Goal: Task Accomplishment & Management: Use online tool/utility

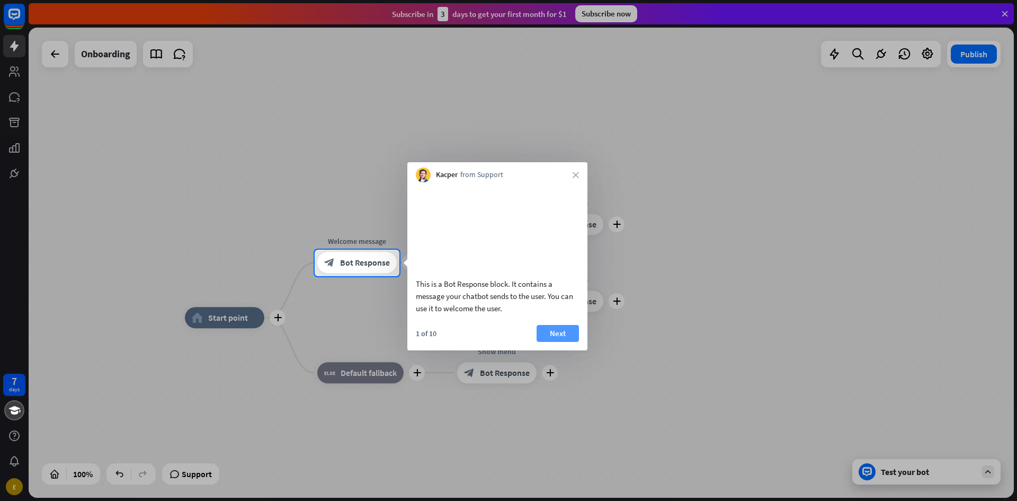
click at [561, 342] on button "Next" at bounding box center [558, 333] width 42 height 17
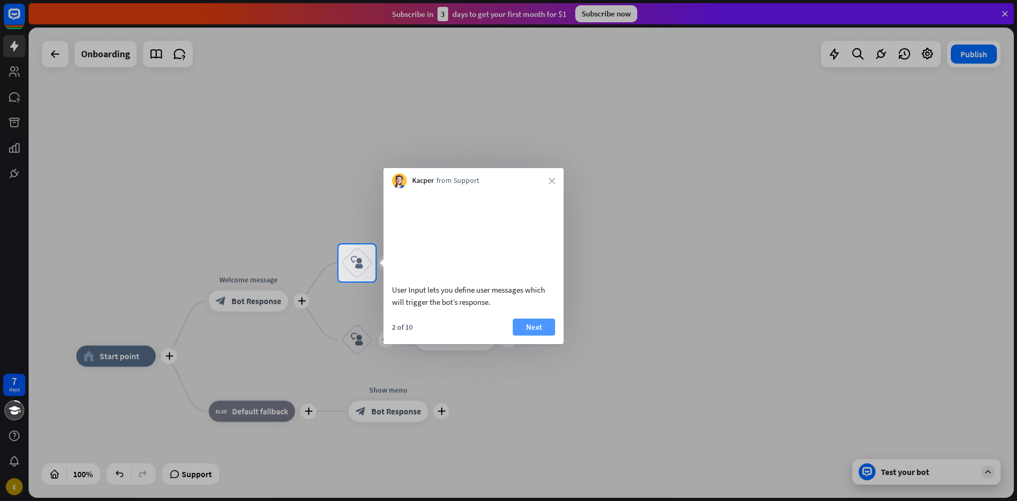
click at [531, 335] on button "Next" at bounding box center [534, 326] width 42 height 17
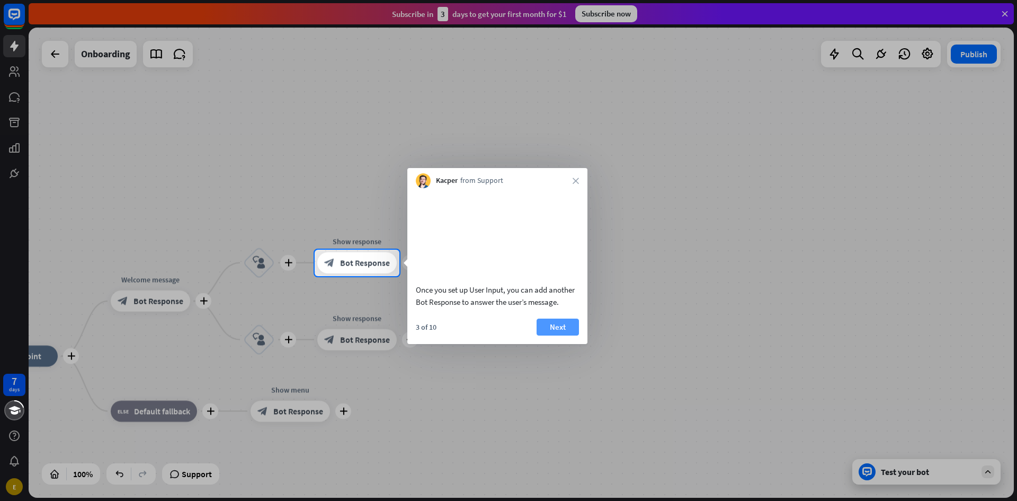
click at [555, 335] on button "Next" at bounding box center [558, 326] width 42 height 17
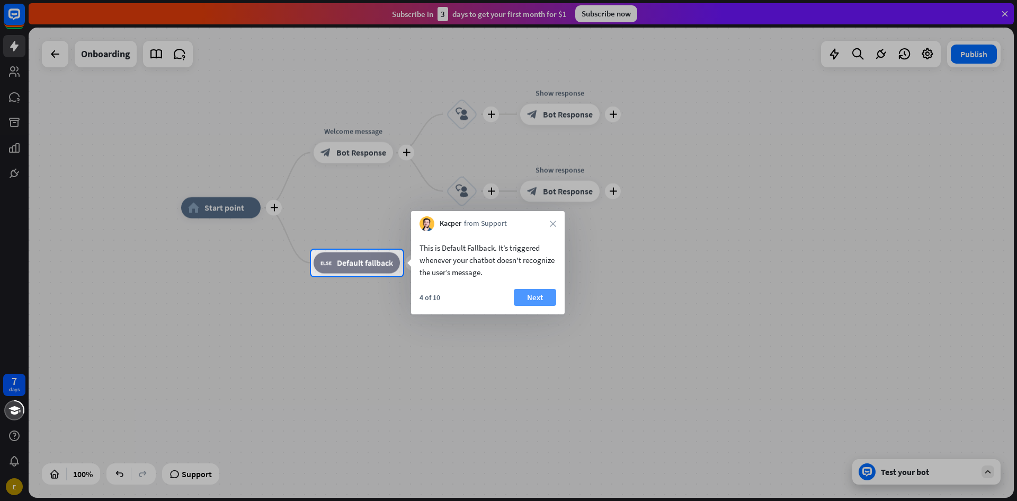
click at [531, 299] on button "Next" at bounding box center [535, 297] width 42 height 17
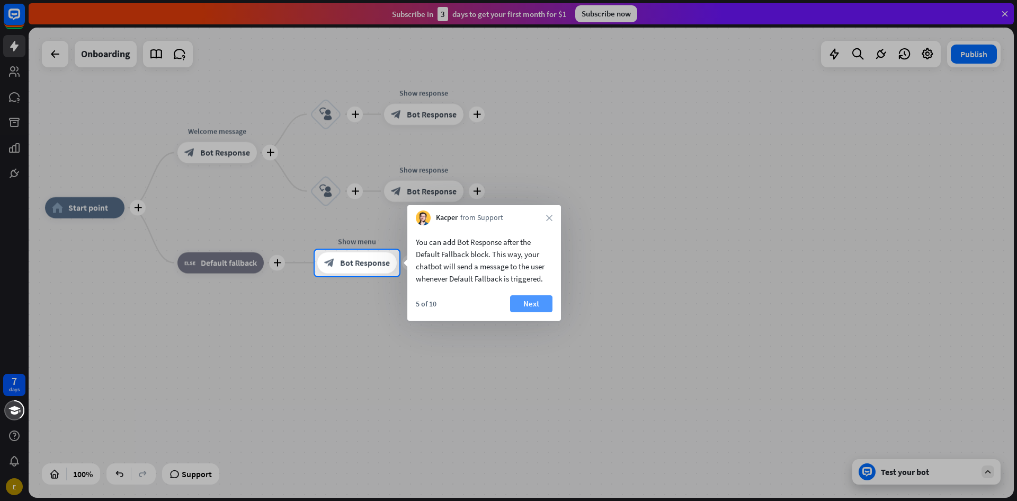
click at [525, 304] on button "Next" at bounding box center [531, 303] width 42 height 17
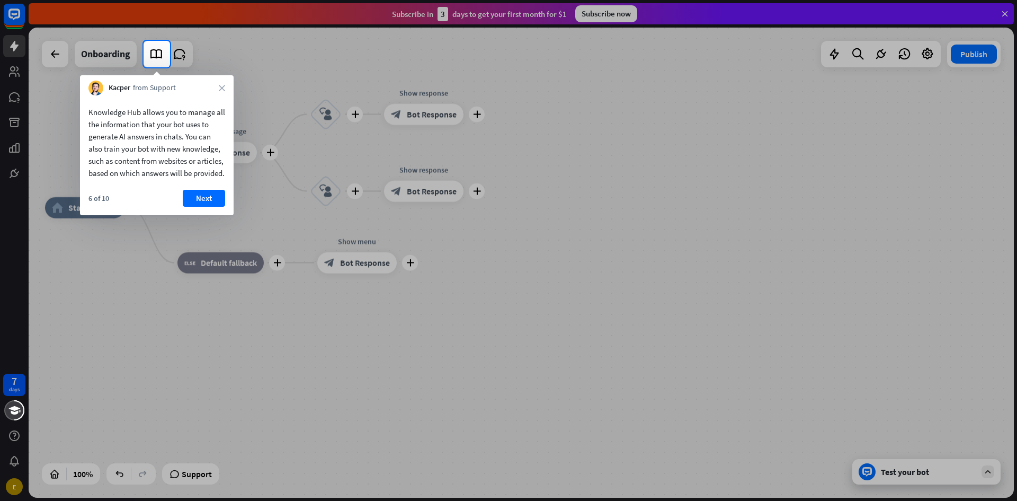
click at [197, 205] on button "Next" at bounding box center [204, 198] width 42 height 17
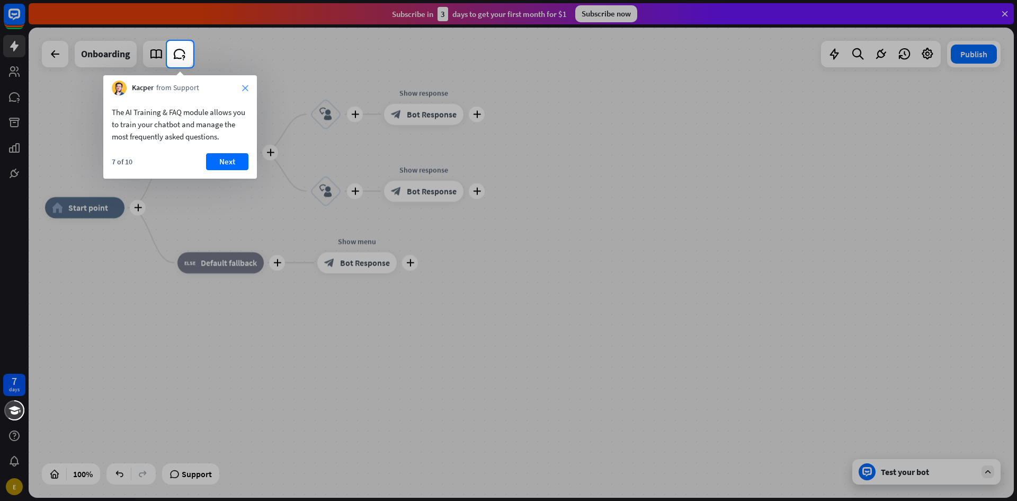
click at [245, 86] on icon "close" at bounding box center [245, 88] width 6 height 6
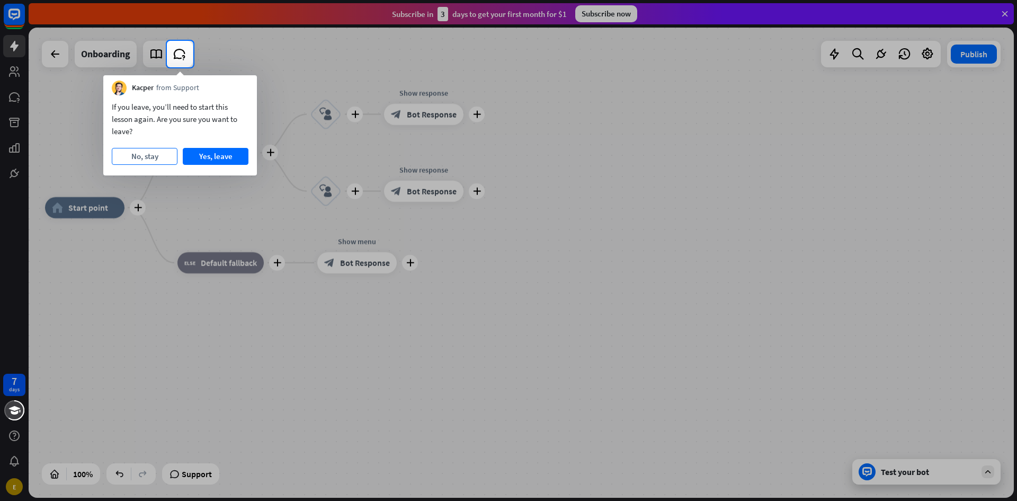
click at [147, 156] on button "No, stay" at bounding box center [145, 156] width 66 height 17
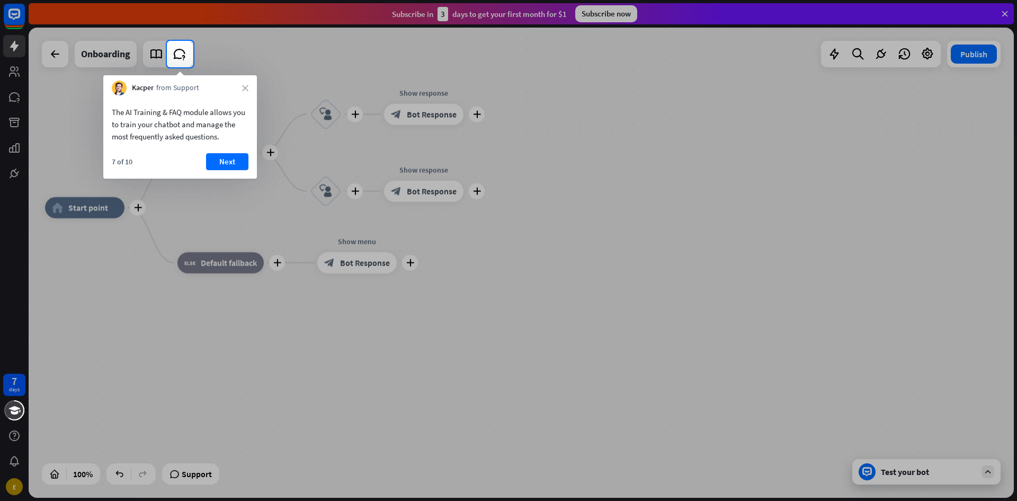
click at [236, 100] on div "The AI Training & FAQ module allows you to train your chatbot and manage the mo…" at bounding box center [180, 121] width 154 height 52
click at [226, 157] on button "Next" at bounding box center [227, 161] width 42 height 17
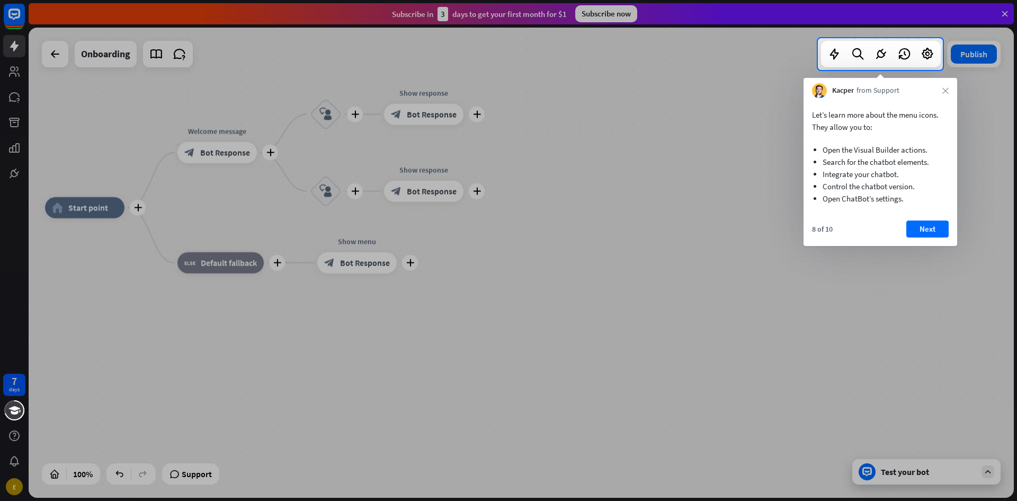
click at [945, 90] on icon "close" at bounding box center [946, 90] width 6 height 6
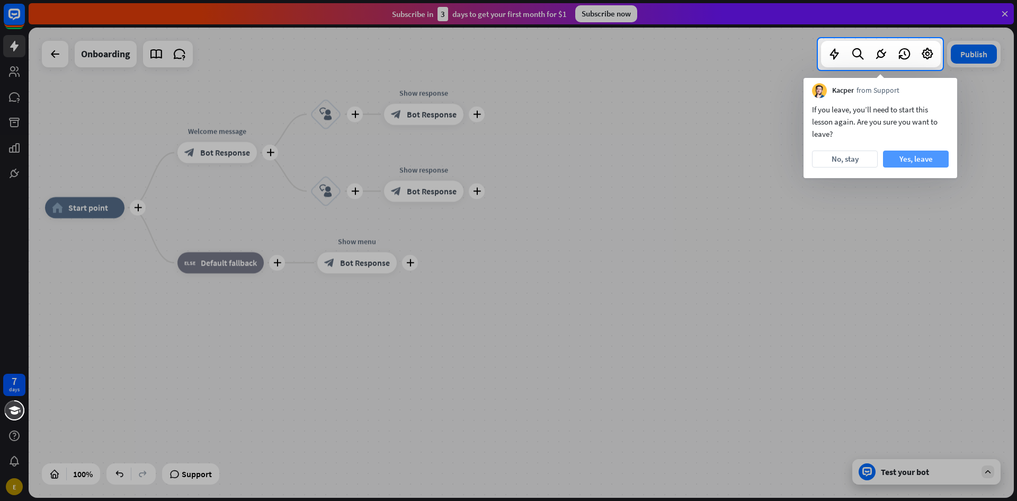
click at [921, 154] on button "Yes, leave" at bounding box center [916, 158] width 66 height 17
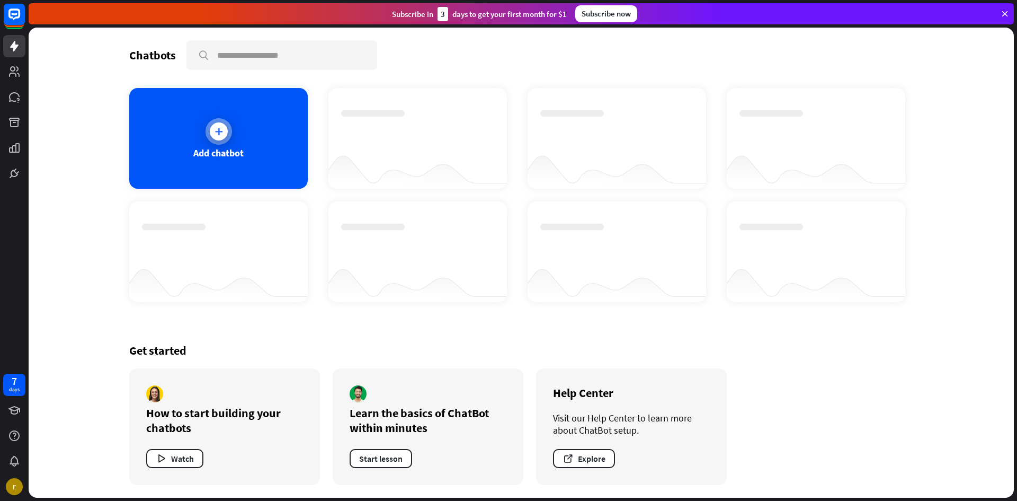
click at [225, 131] on div at bounding box center [219, 131] width 18 height 18
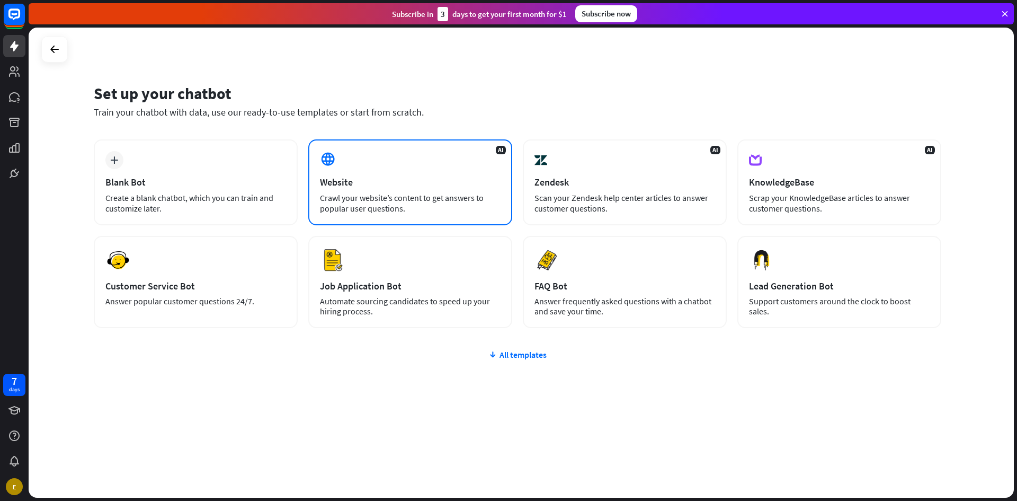
click at [336, 164] on div at bounding box center [329, 160] width 18 height 18
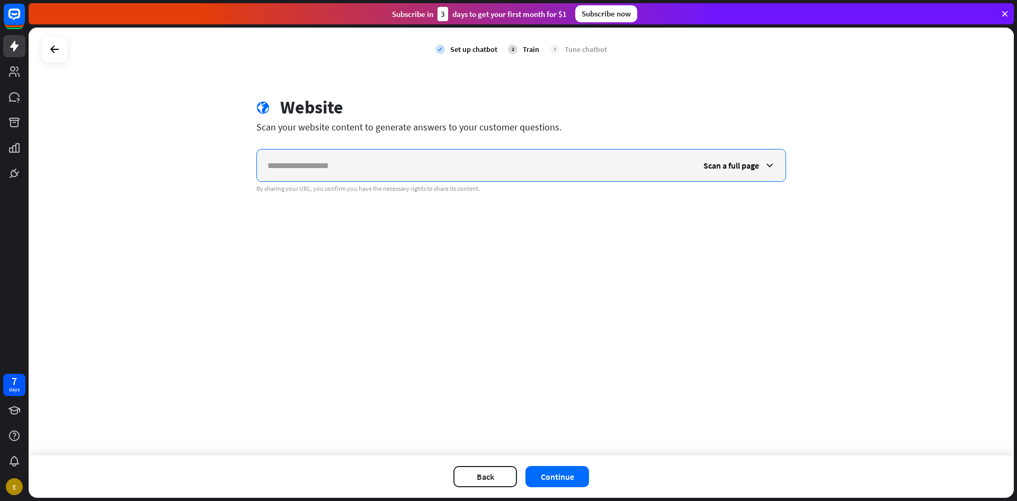
paste input "**********"
type input "**********"
click at [428, 252] on div "**********" at bounding box center [521, 242] width 985 height 428
click at [560, 476] on button "Continue" at bounding box center [558, 476] width 64 height 21
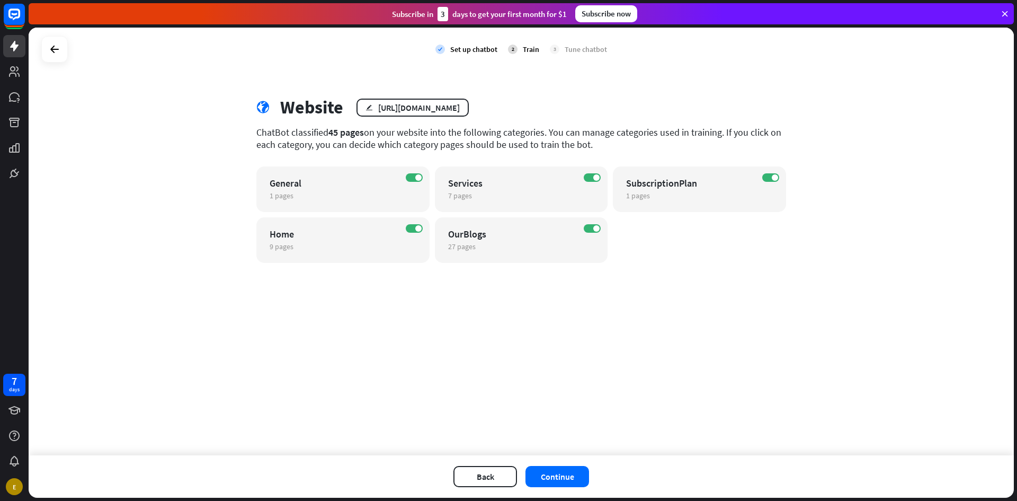
click at [714, 366] on div "check Set up chatbot 2 Train 3 Tune chatbot globe Website edit [URL][DOMAIN_NAM…" at bounding box center [521, 242] width 985 height 428
click at [543, 476] on button "Continue" at bounding box center [558, 476] width 64 height 21
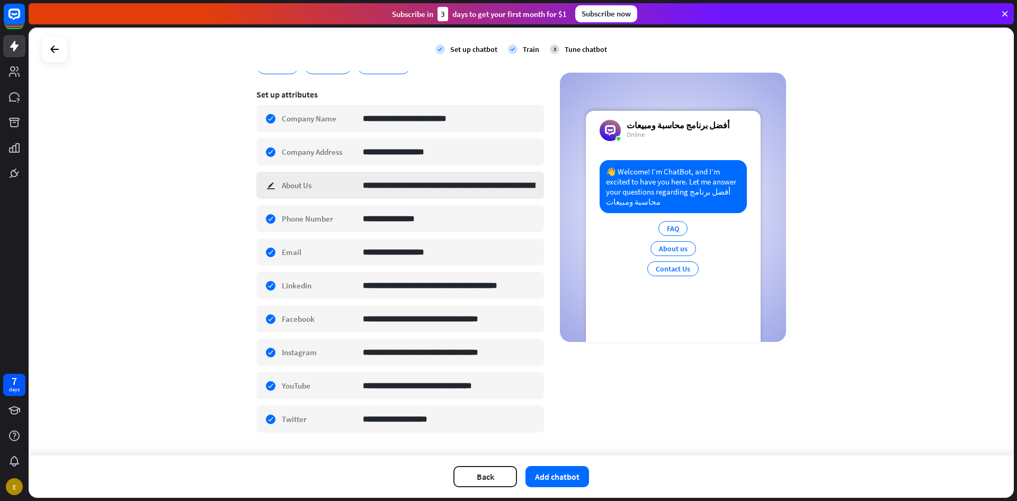
scroll to position [184, 0]
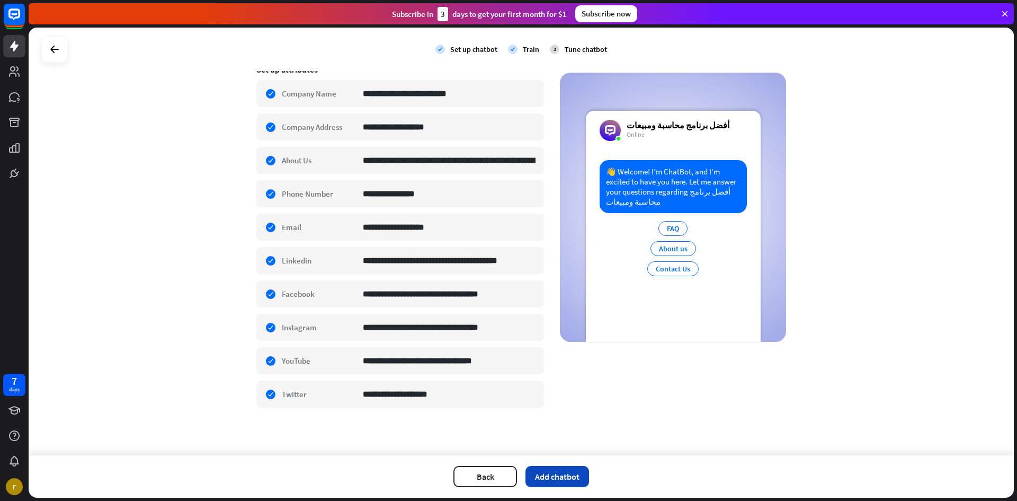
click at [558, 478] on button "Add chatbot" at bounding box center [558, 476] width 64 height 21
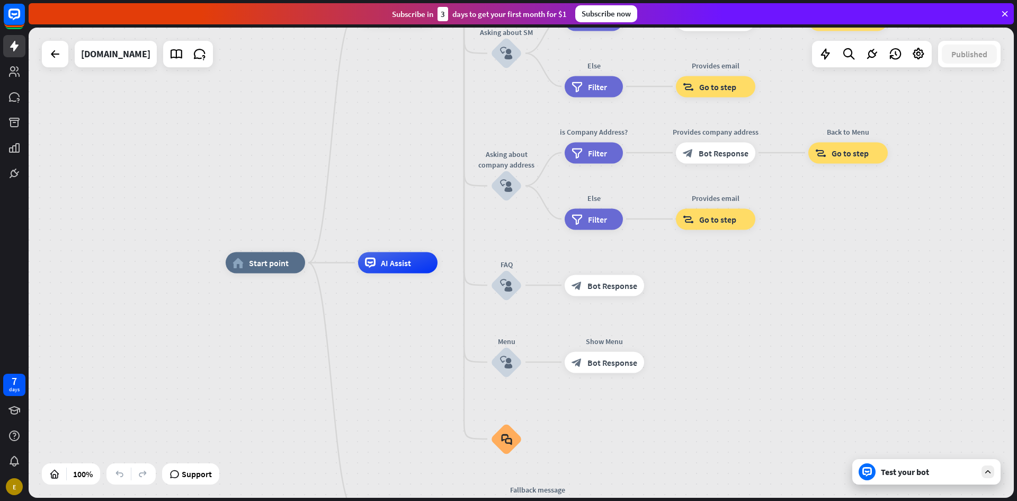
click at [906, 465] on div "Test your bot" at bounding box center [926, 471] width 148 height 25
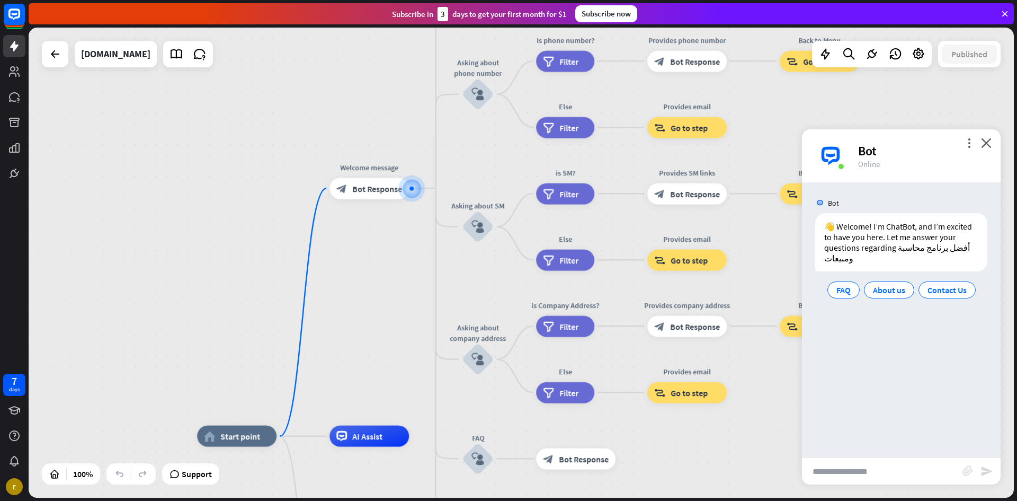
click at [839, 469] on input "text" at bounding box center [882, 471] width 161 height 26
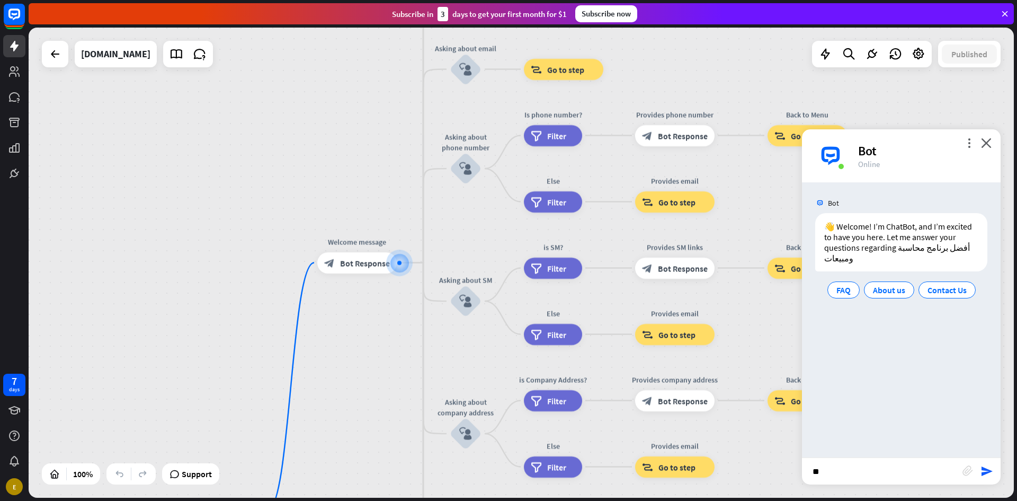
type input "*"
type input "**********"
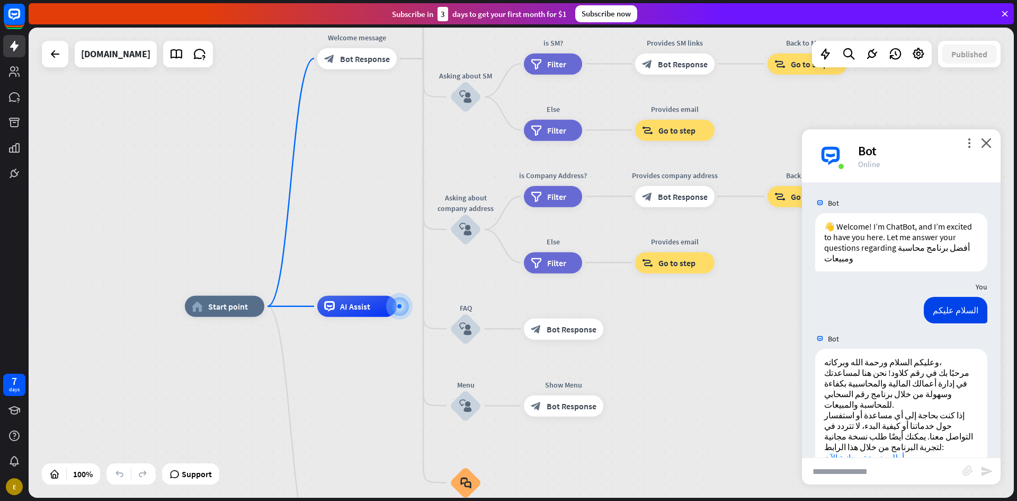
scroll to position [19, 0]
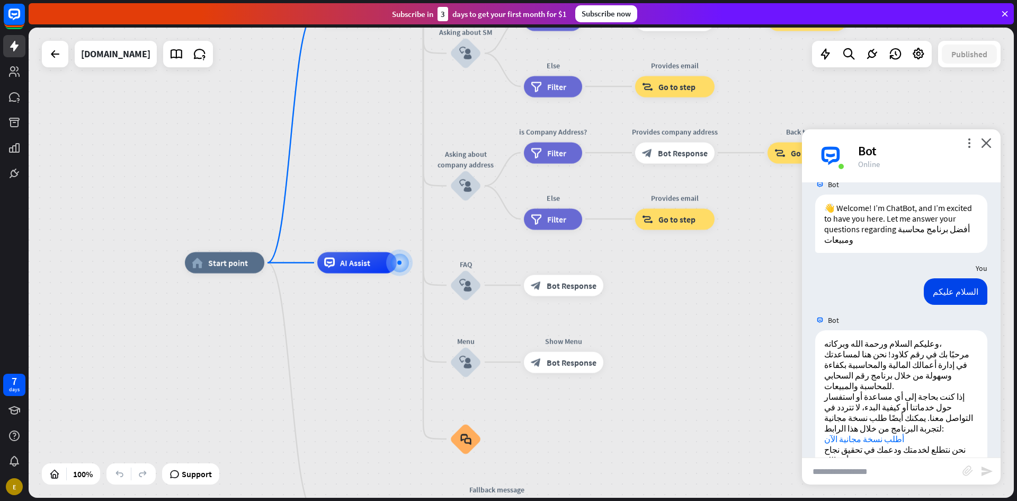
click at [831, 469] on input "text" at bounding box center [882, 471] width 161 height 26
type input "*******"
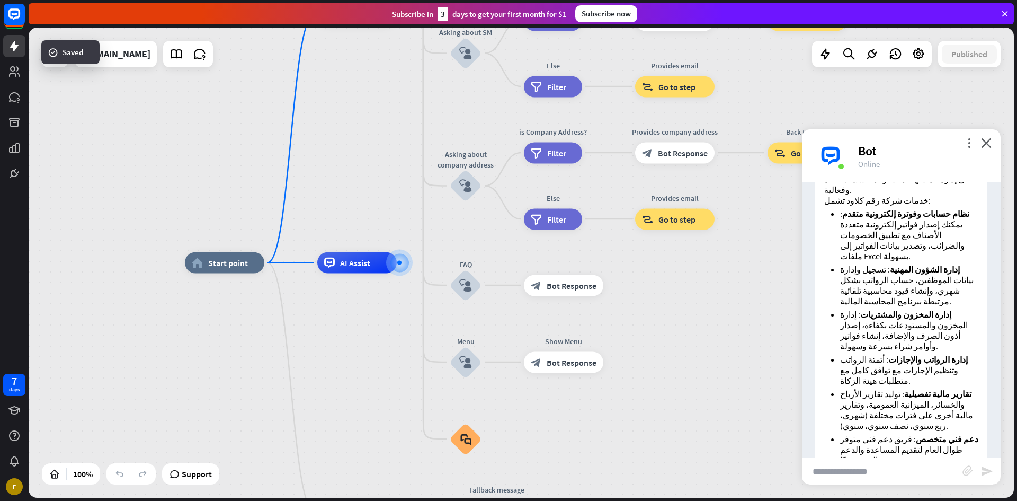
scroll to position [223, 0]
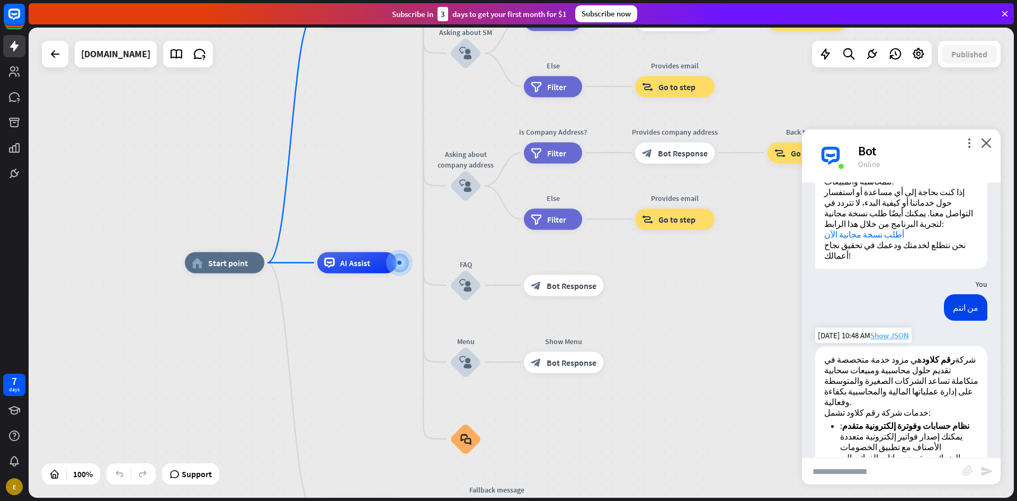
click at [877, 330] on span "Show JSON" at bounding box center [889, 335] width 39 height 10
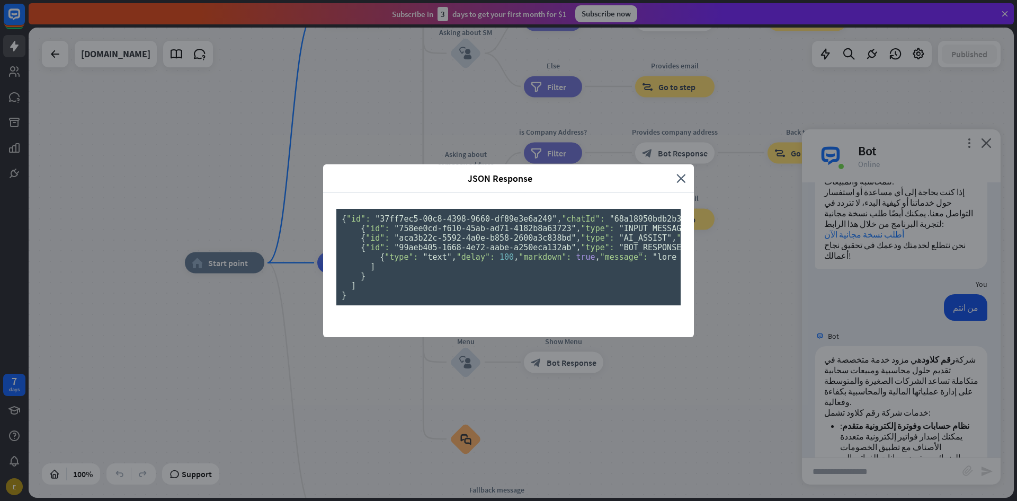
scroll to position [0, 0]
click at [677, 172] on icon "close" at bounding box center [682, 178] width 10 height 12
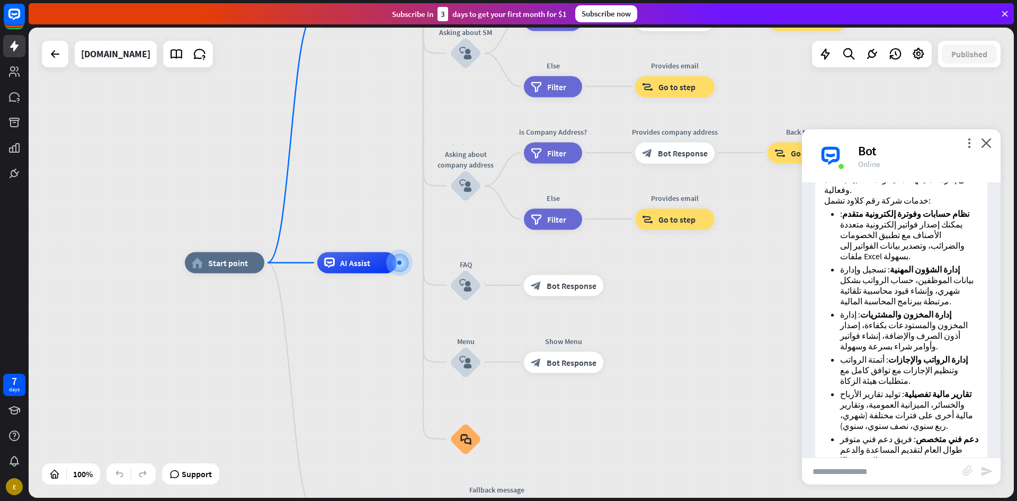
scroll to position [594, 0]
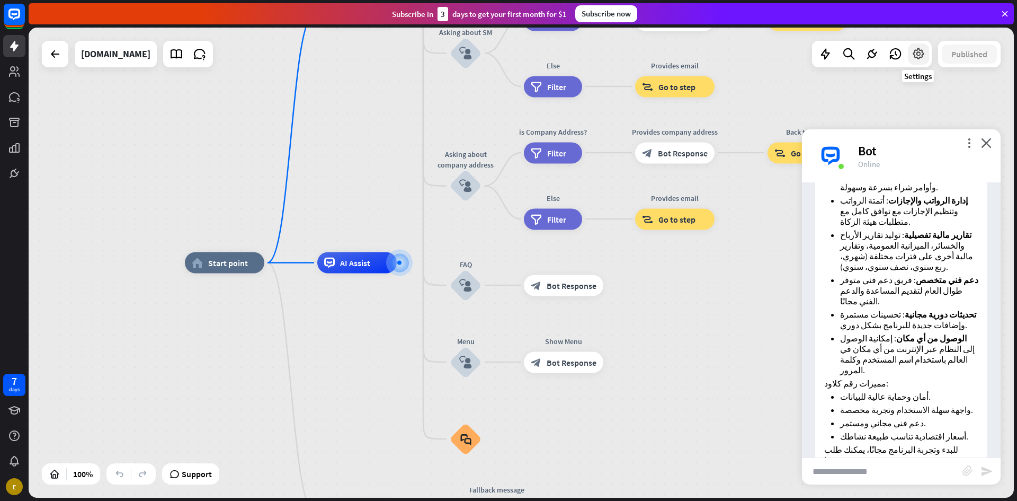
click at [919, 61] on div at bounding box center [918, 53] width 21 height 21
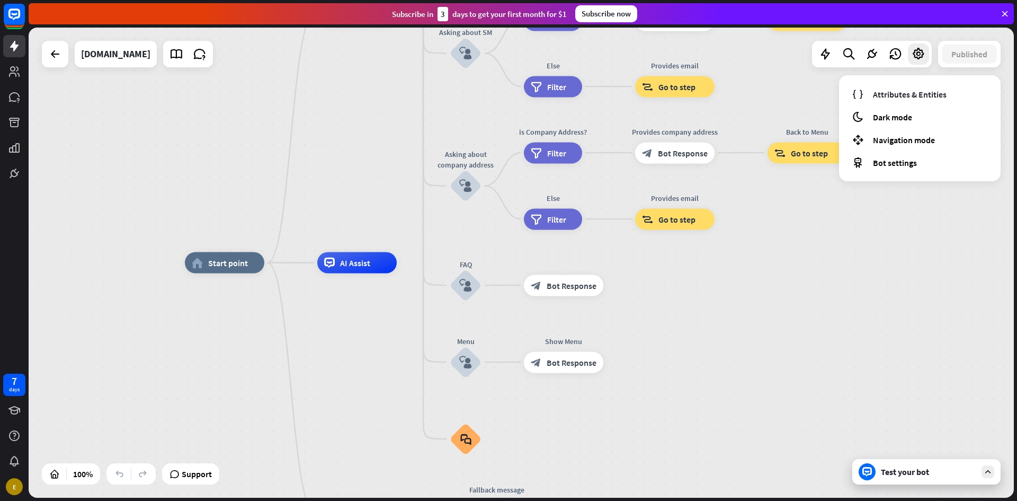
click at [910, 361] on div "home_2 Start point Welcome message block_bot_response Bot Response About us blo…" at bounding box center [677, 498] width 985 height 470
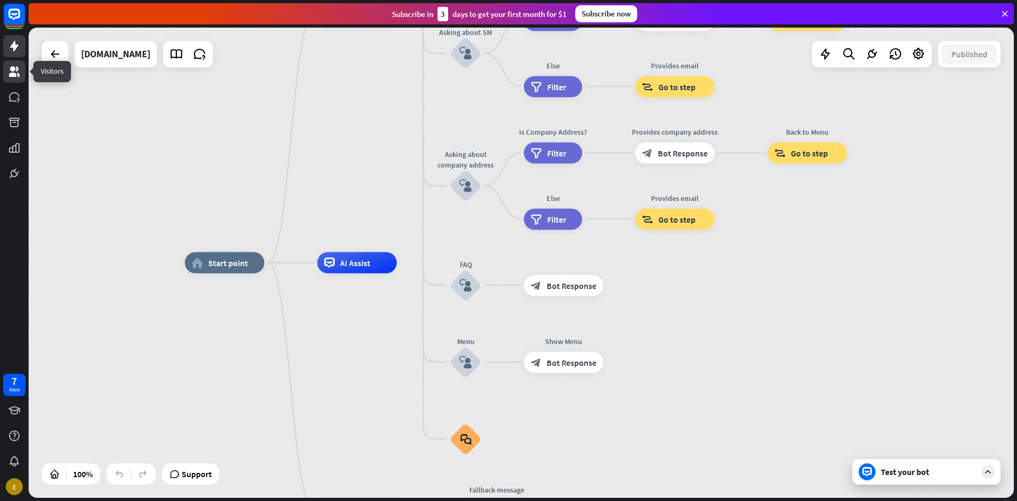
click at [12, 72] on icon at bounding box center [14, 71] width 13 height 13
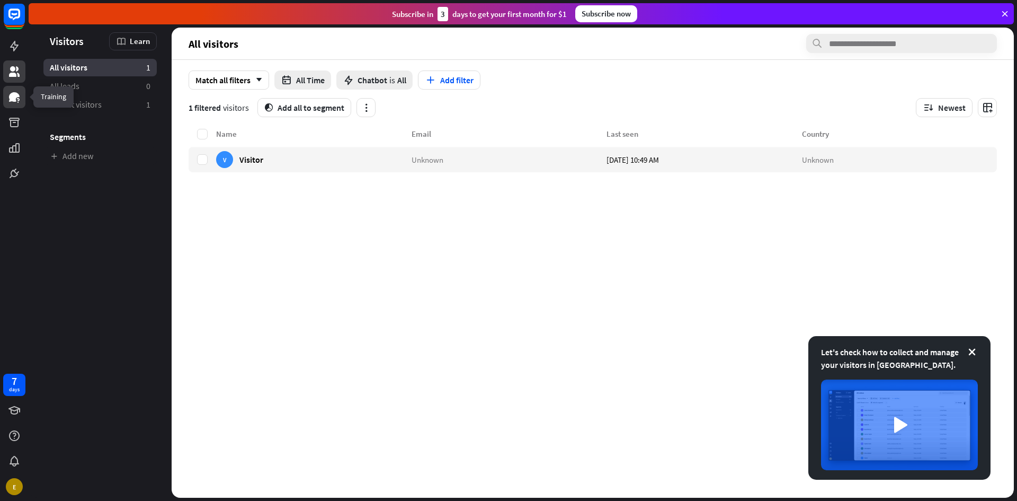
click at [19, 101] on icon at bounding box center [17, 99] width 3 height 3
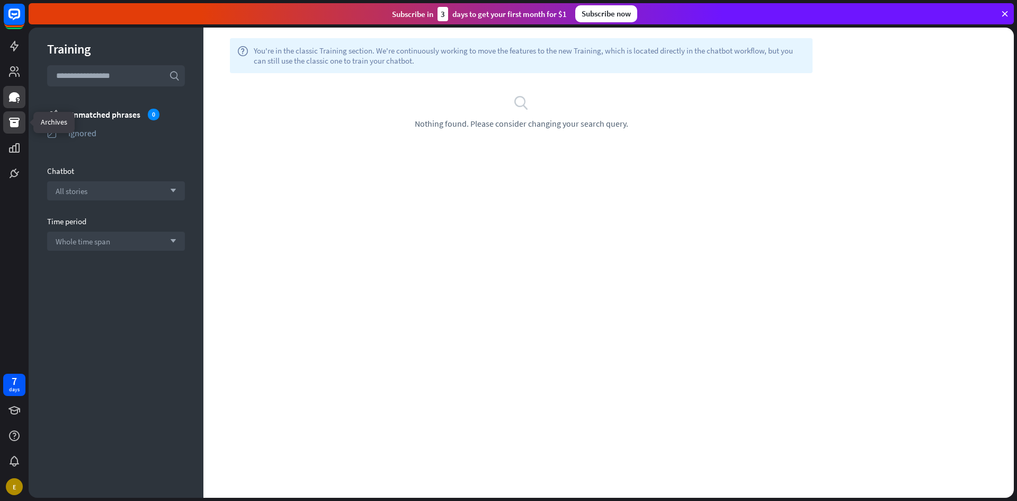
click at [12, 125] on icon at bounding box center [14, 123] width 11 height 10
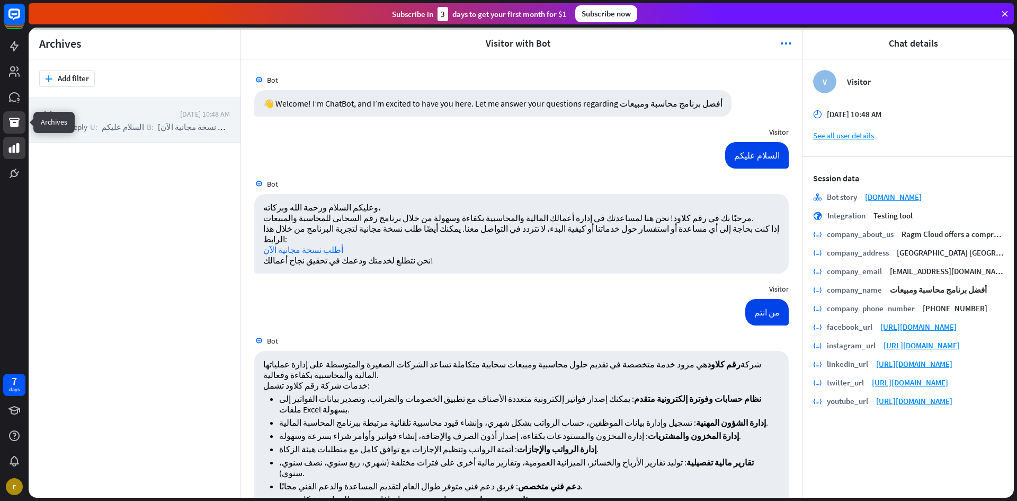
scroll to position [123, 0]
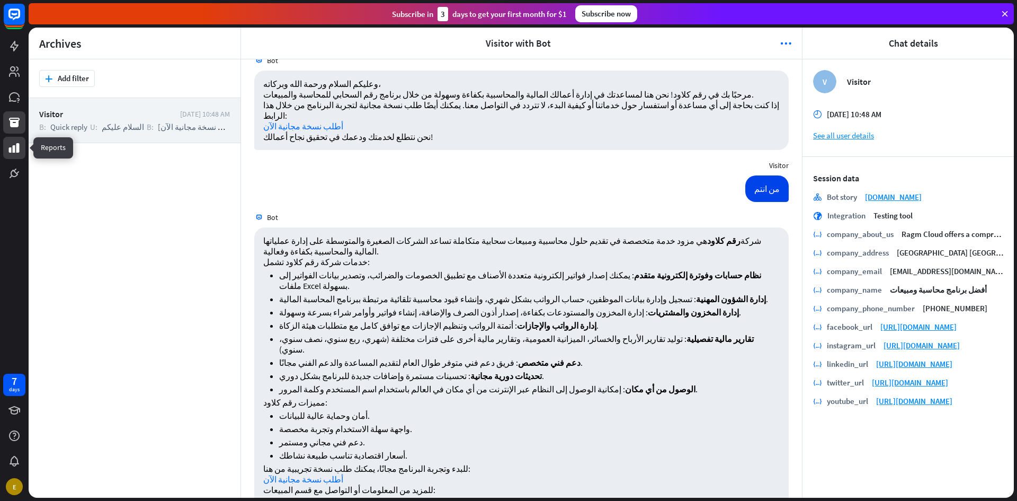
click at [16, 148] on icon at bounding box center [14, 148] width 11 height 10
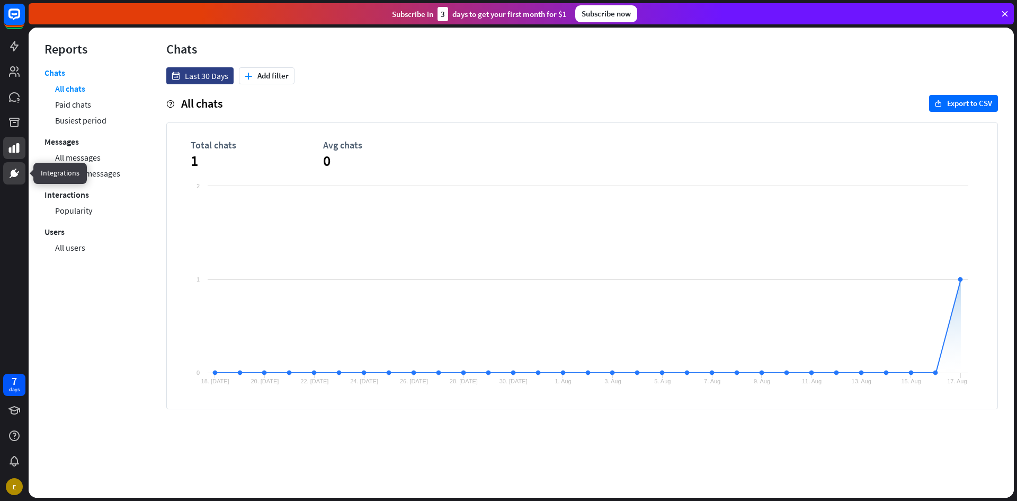
click at [19, 173] on icon at bounding box center [14, 173] width 13 height 13
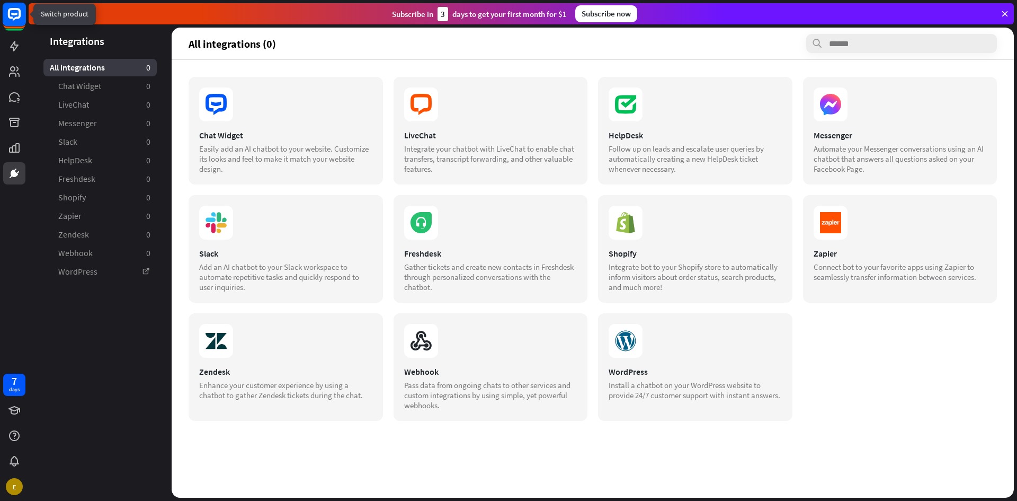
click at [14, 15] on icon at bounding box center [14, 14] width 6 height 3
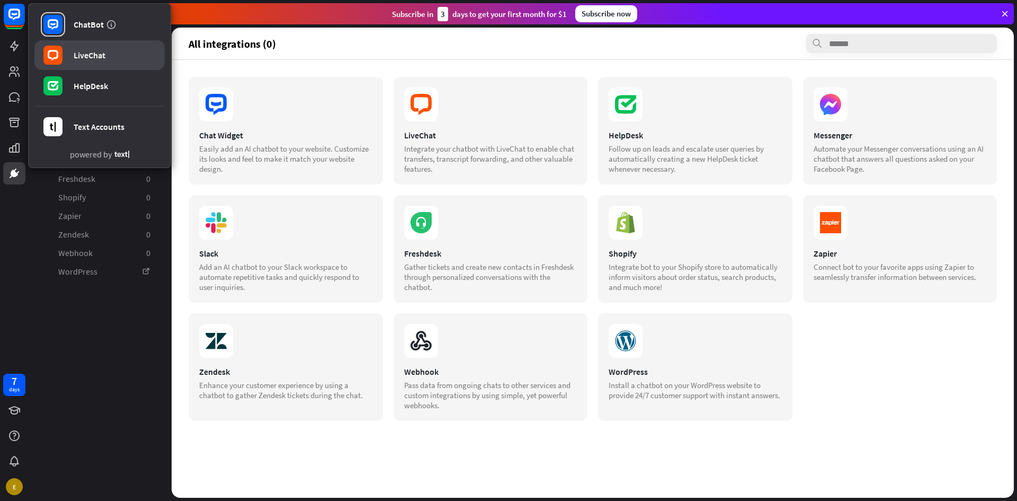
click at [103, 61] on link "LiveChat" at bounding box center [99, 55] width 130 height 30
